Goal: Task Accomplishment & Management: Use online tool/utility

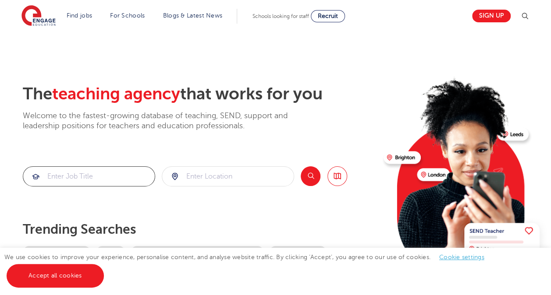
click at [85, 178] on input "search" at bounding box center [88, 176] width 131 height 19
type input "ta"
click at [236, 179] on input "search" at bounding box center [227, 176] width 131 height 19
click at [309, 180] on button "Search" at bounding box center [311, 177] width 20 height 20
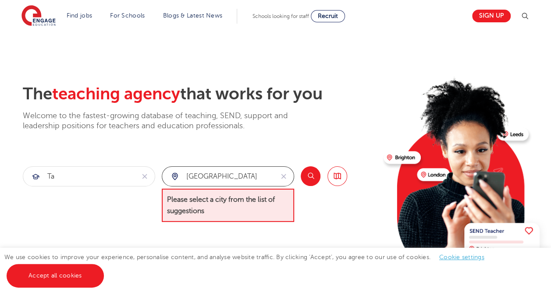
click at [232, 183] on input "wembley" at bounding box center [217, 176] width 111 height 19
type input "w"
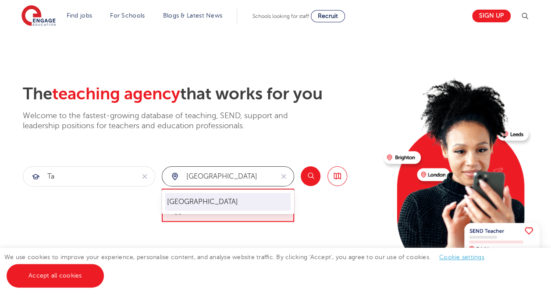
click at [222, 204] on li "London" at bounding box center [227, 202] width 125 height 18
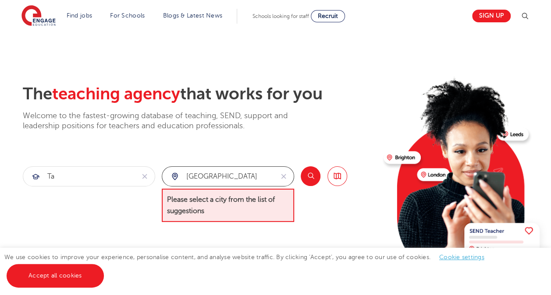
type input "London"
click at [309, 174] on button "Search" at bounding box center [311, 177] width 20 height 20
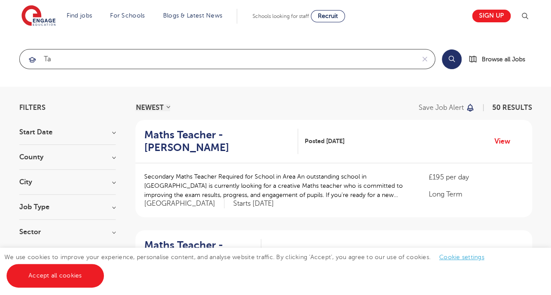
click at [270, 60] on input "ta" at bounding box center [217, 59] width 395 height 19
type input "t"
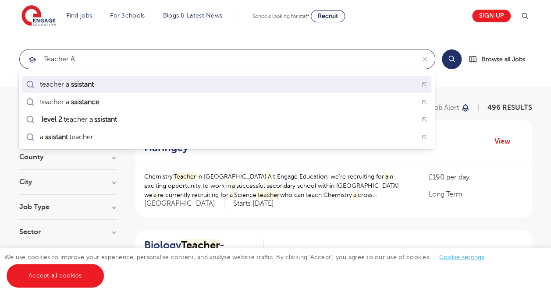
click at [147, 91] on div "teacher a ssistant" at bounding box center [226, 85] width 405 height 14
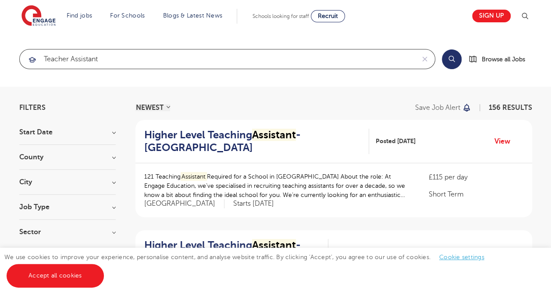
type input "teacher assistant"
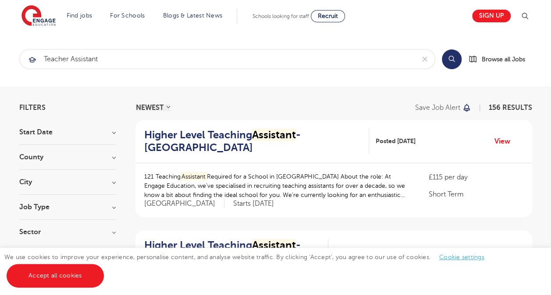
click at [449, 56] on button "Search" at bounding box center [452, 60] width 20 height 20
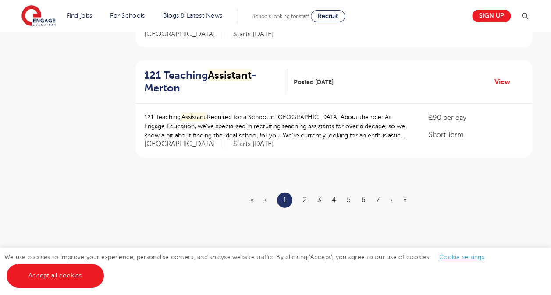
scroll to position [1054, 0]
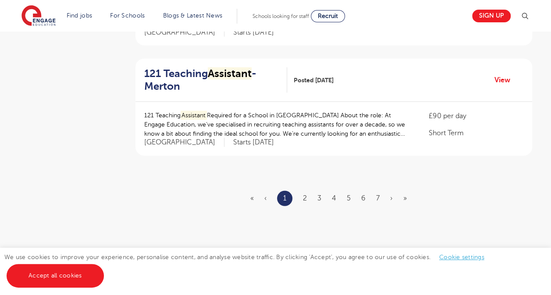
click at [308, 200] on ul "« ‹ 1 2 3 4 5 6 7 › »" at bounding box center [333, 198] width 167 height 15
click at [303, 197] on link "2" at bounding box center [305, 199] width 4 height 8
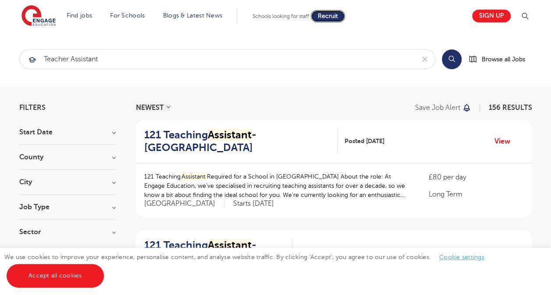
click at [333, 17] on span "Recruit" at bounding box center [328, 16] width 20 height 7
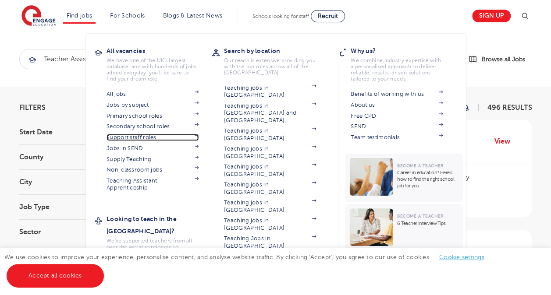
click at [145, 135] on link "Support staff roles" at bounding box center [152, 137] width 92 height 7
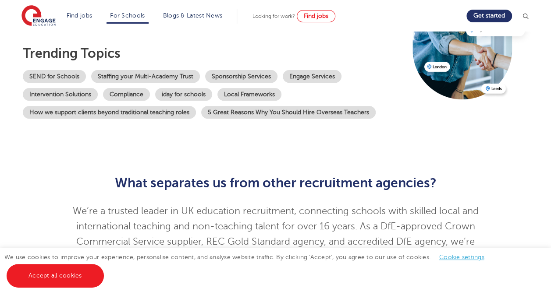
scroll to position [137, 0]
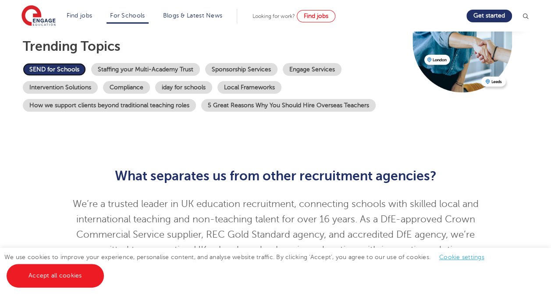
click at [69, 68] on link "SEND for Schools" at bounding box center [54, 69] width 63 height 13
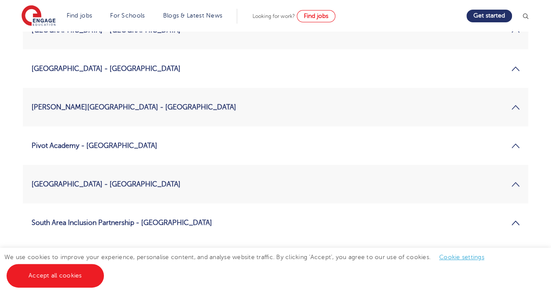
scroll to position [1248, 0]
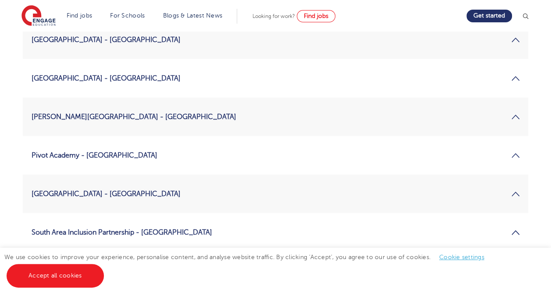
click at [516, 125] on link "Marjory Kinnon School - Hounslow" at bounding box center [276, 116] width 488 height 21
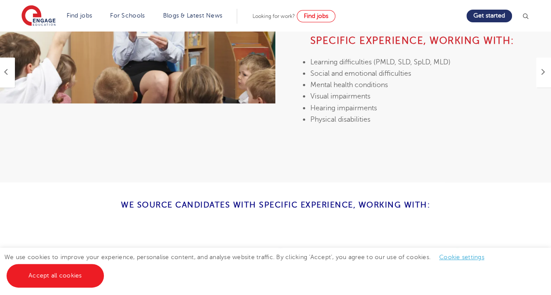
scroll to position [501, 0]
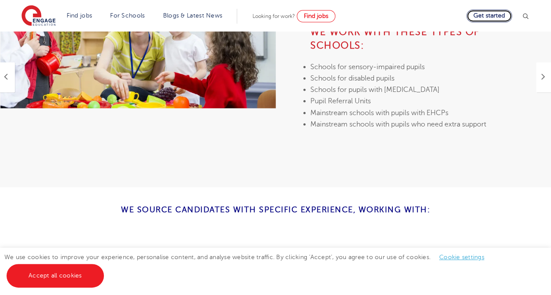
click at [484, 16] on link "Get started" at bounding box center [489, 16] width 46 height 13
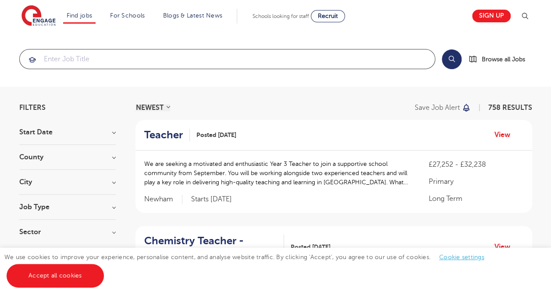
click at [277, 55] on input "search" at bounding box center [227, 59] width 415 height 19
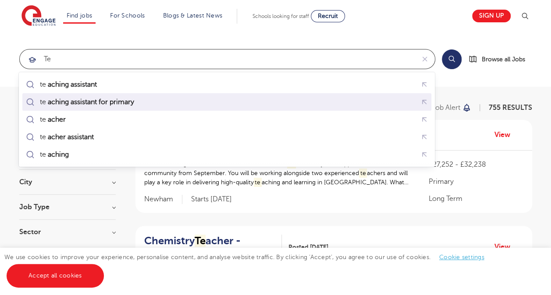
click at [130, 98] on mark "aching assistant for primary" at bounding box center [90, 102] width 89 height 11
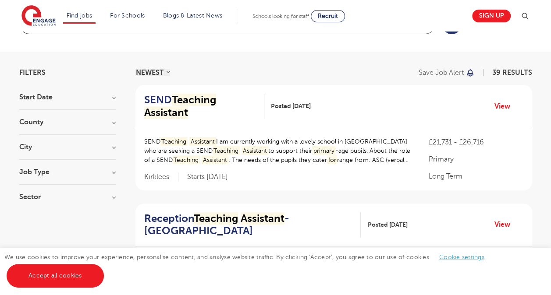
scroll to position [32, 0]
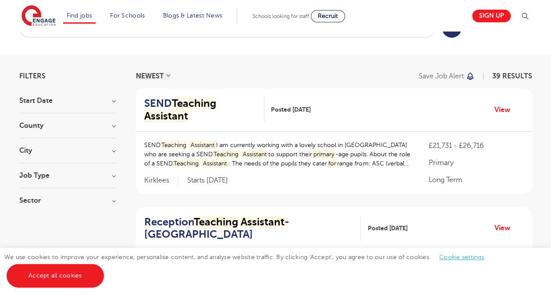
click at [112, 150] on h3 "City" at bounding box center [67, 150] width 96 height 7
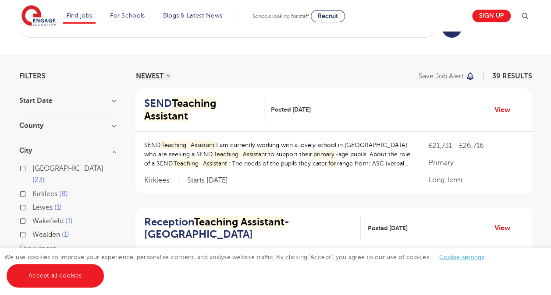
click at [52, 245] on button "Show more" at bounding box center [37, 249] width 37 height 8
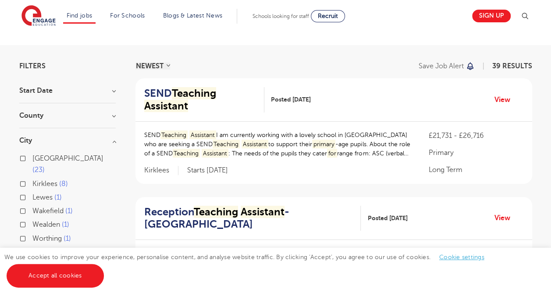
scroll to position [23, 0]
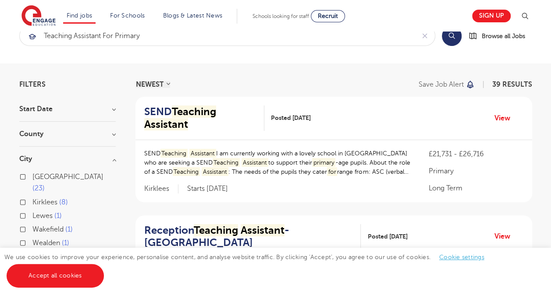
click at [114, 137] on div "County Leeds 23 Kirklees 8 Calderdale 3 East Sussex 2 West Sussex 2 Show more" at bounding box center [67, 139] width 96 height 16
click at [113, 132] on h3 "County" at bounding box center [67, 134] width 96 height 7
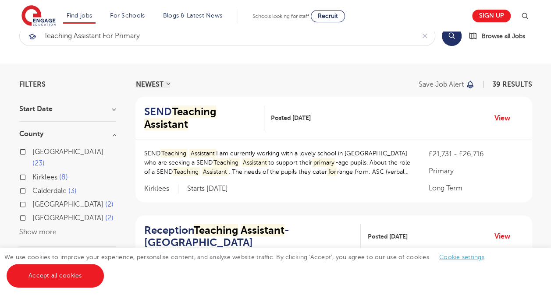
click at [50, 228] on button "Show more" at bounding box center [37, 232] width 37 height 8
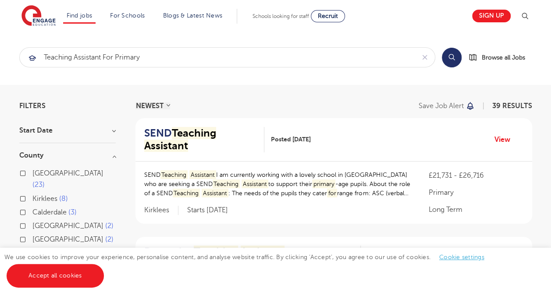
scroll to position [0, 0]
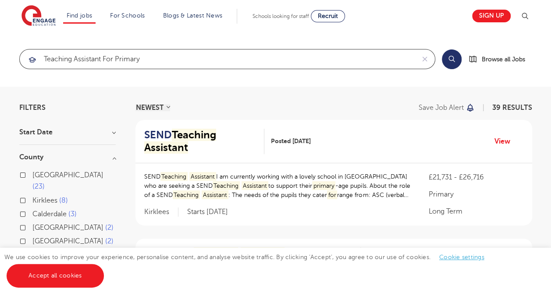
click at [367, 60] on input "teaching assistant for primary" at bounding box center [217, 59] width 395 height 19
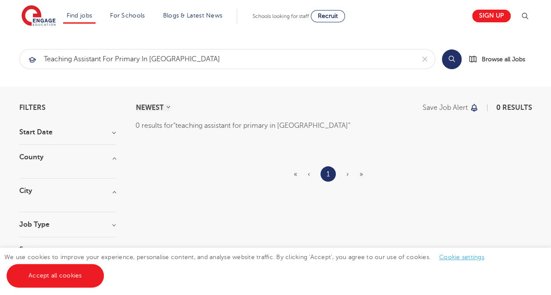
click at [451, 60] on button "Search" at bounding box center [452, 60] width 20 height 20
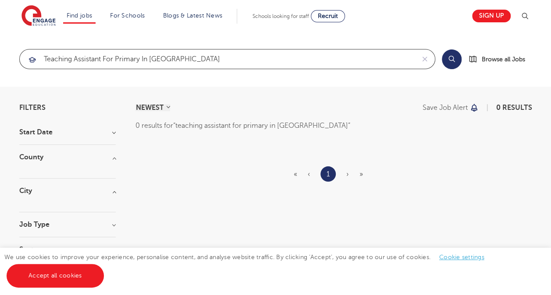
click at [266, 60] on input "teaching assistant for primary in london" at bounding box center [217, 59] width 395 height 19
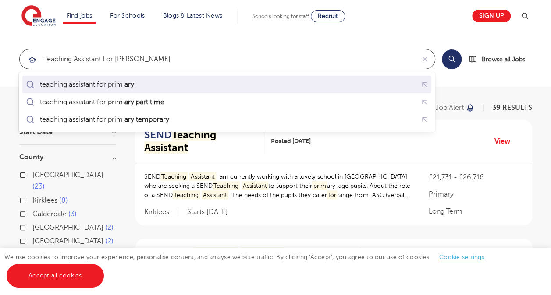
click at [167, 82] on div "teaching assistant for prim ary" at bounding box center [226, 85] width 405 height 14
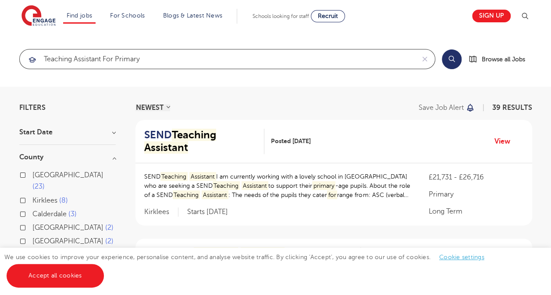
type input "teaching assistant for primary"
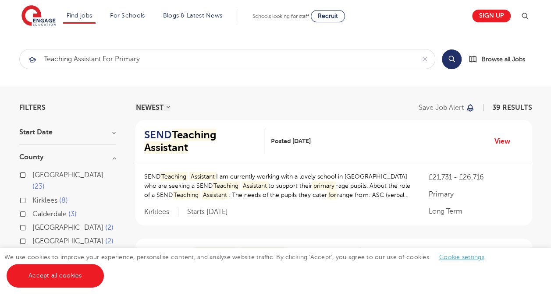
click at [116, 159] on h3 "County" at bounding box center [67, 157] width 96 height 7
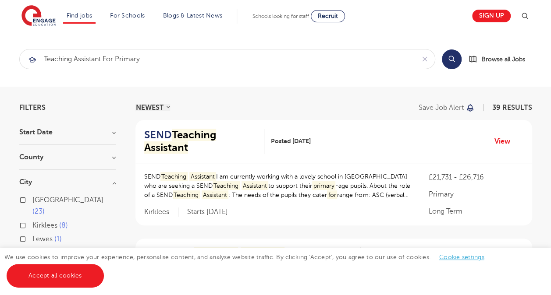
click at [115, 183] on h3 "City" at bounding box center [67, 182] width 96 height 7
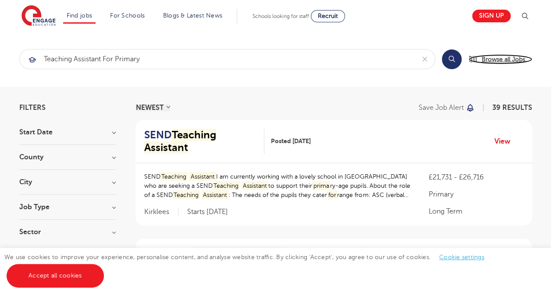
click at [497, 60] on span "Browse all Jobs" at bounding box center [503, 59] width 43 height 10
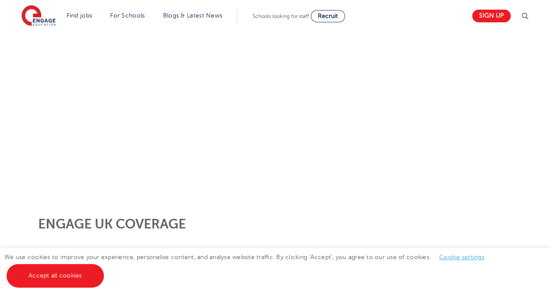
scroll to position [188, 0]
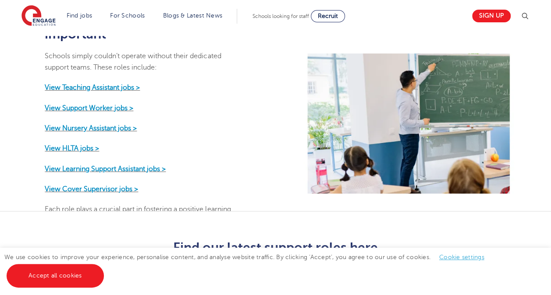
scroll to position [421, 0]
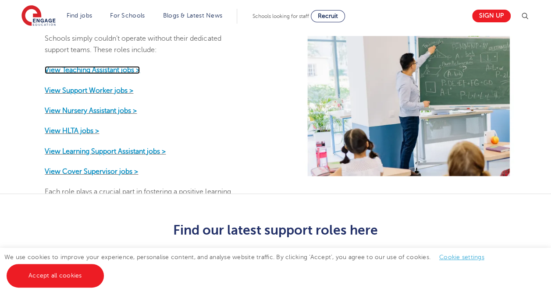
click at [140, 74] on strong "View Teaching Assistant jobs >" at bounding box center [92, 70] width 95 height 8
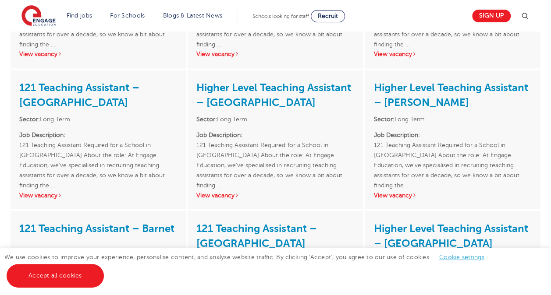
scroll to position [701, 0]
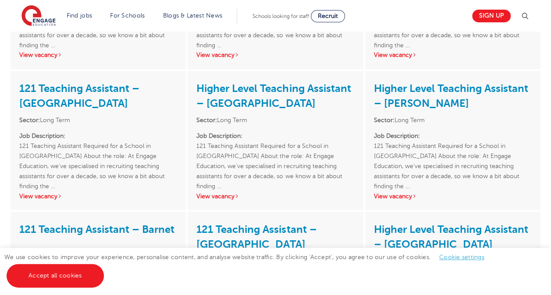
click at [387, 200] on div "Higher Level Teaching Assistant – [PERSON_NAME] Sector: Long Term Job Descripti…" at bounding box center [452, 140] width 175 height 139
click at [389, 197] on link "View vacancy" at bounding box center [395, 196] width 43 height 7
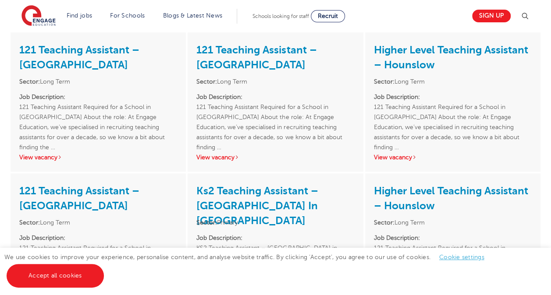
scroll to position [316, 0]
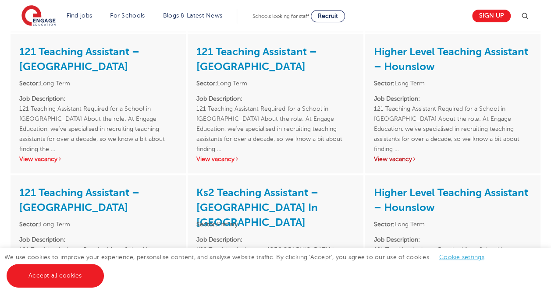
click at [397, 160] on link "View vacancy" at bounding box center [395, 159] width 43 height 7
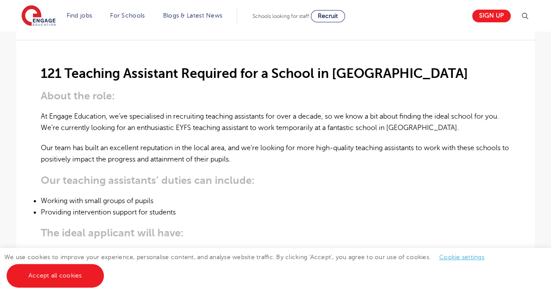
scroll to position [140, 0]
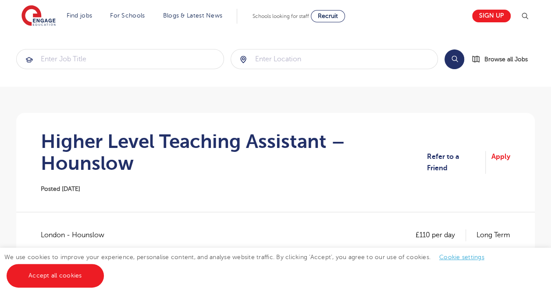
click at [347, 71] on section "Search Browse all Jobs" at bounding box center [275, 59] width 551 height 55
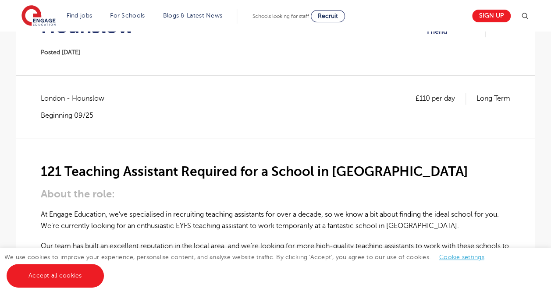
scroll to position [123, 0]
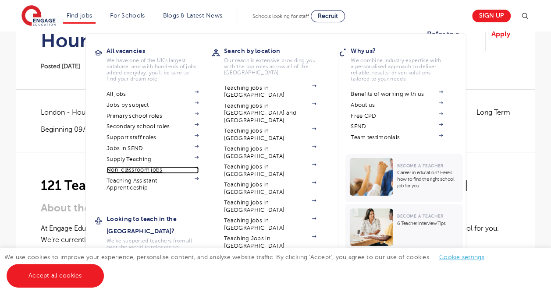
click at [162, 170] on link "Non-classroom jobs" at bounding box center [152, 170] width 92 height 7
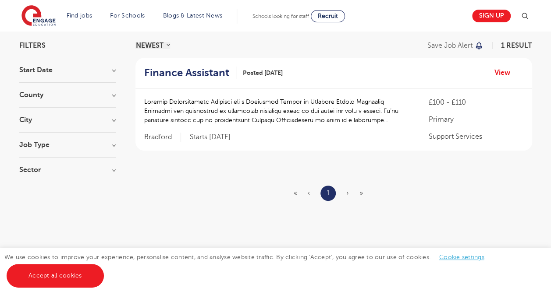
scroll to position [65, 0]
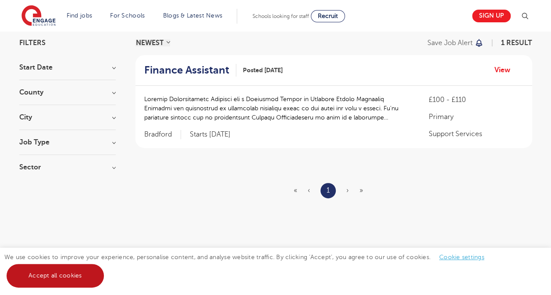
click at [53, 277] on link "Accept all cookies" at bounding box center [55, 276] width 97 height 24
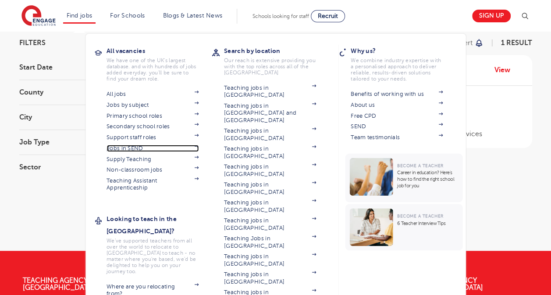
click at [141, 149] on link "Jobs in SEND" at bounding box center [152, 148] width 92 height 7
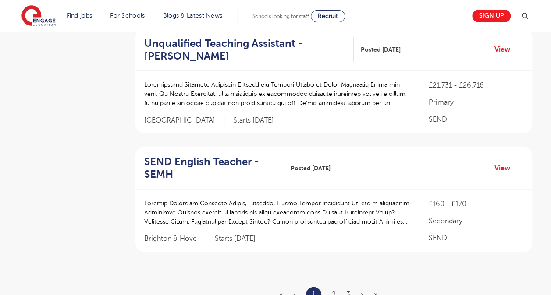
scroll to position [1064, 0]
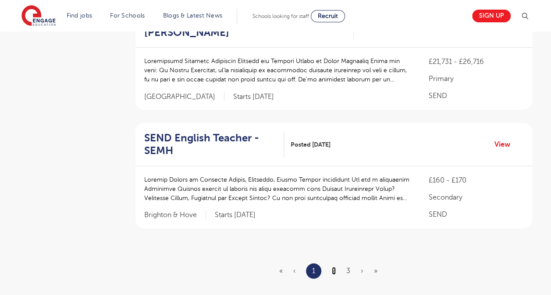
click at [334, 267] on link "2" at bounding box center [334, 271] width 4 height 8
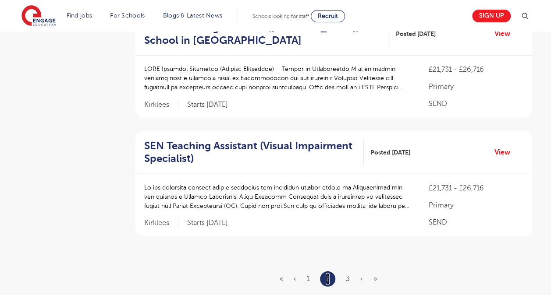
scroll to position [1058, 0]
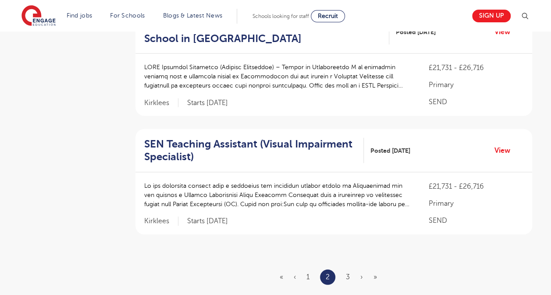
click at [344, 270] on ul "« ‹ 1 2 3 › »" at bounding box center [334, 277] width 108 height 15
click at [348, 273] on link "3" at bounding box center [348, 277] width 4 height 8
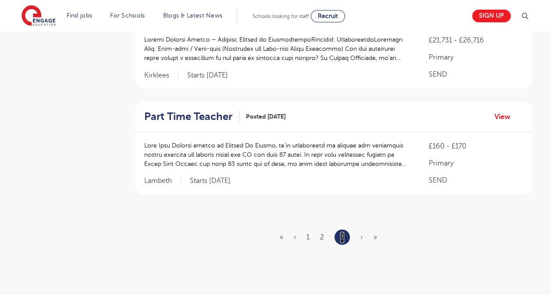
scroll to position [501, 0]
